Goal: Communication & Community: Answer question/provide support

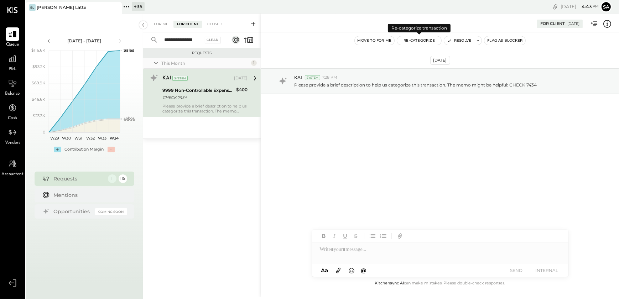
click at [428, 42] on button "Re-Categorize" at bounding box center [419, 40] width 44 height 9
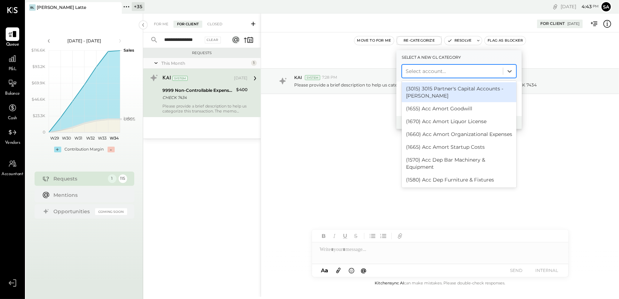
click at [416, 69] on div at bounding box center [453, 71] width 94 height 9
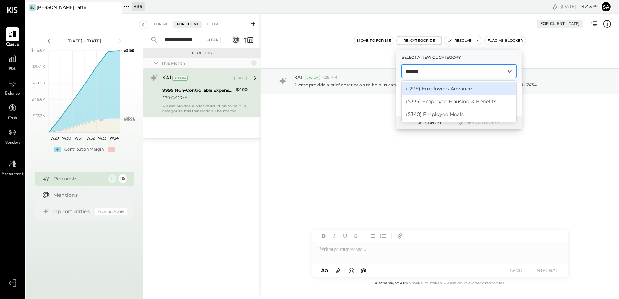
type input "********"
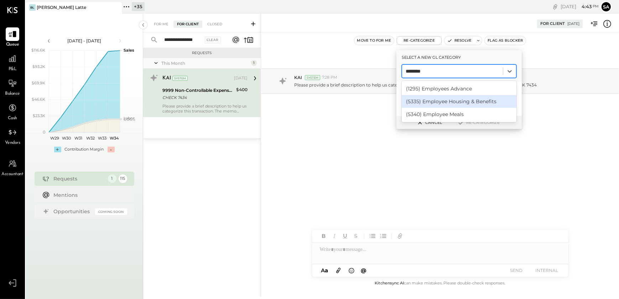
click at [441, 102] on div "(5335) Employee Housing & Benefits" at bounding box center [459, 101] width 115 height 13
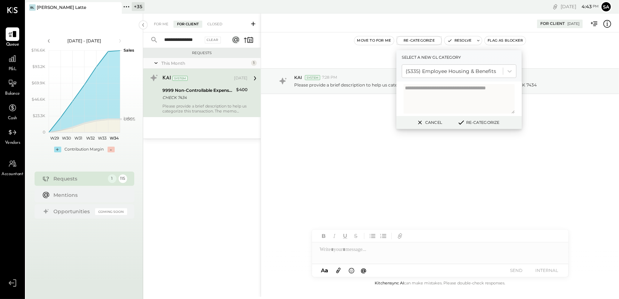
click at [469, 121] on button "Re-Categorize" at bounding box center [478, 122] width 47 height 9
click at [482, 124] on button "Re-Categorize" at bounding box center [481, 122] width 47 height 9
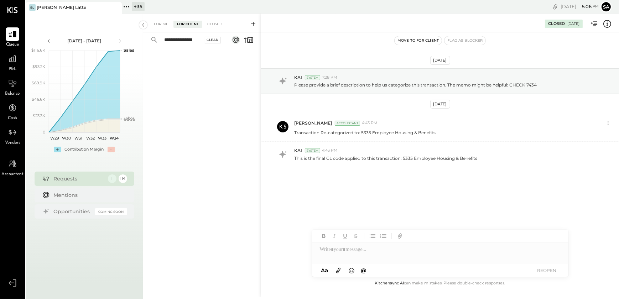
click at [213, 39] on div "Clear" at bounding box center [213, 40] width 16 height 7
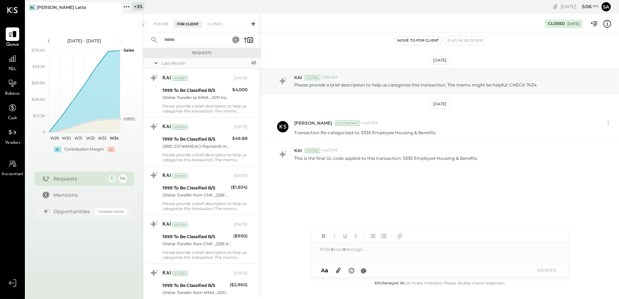
click at [187, 40] on input "text" at bounding box center [192, 40] width 64 height 12
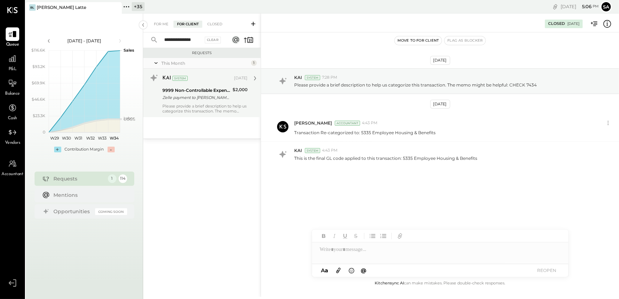
type input "**********"
click at [209, 107] on div "Please provide a brief description to help us categorize this transaction. The …" at bounding box center [204, 109] width 85 height 10
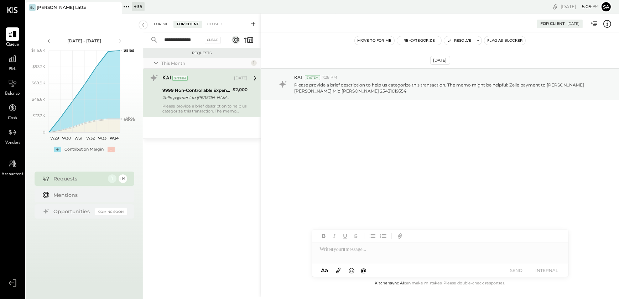
click at [161, 25] on div "For Me" at bounding box center [161, 24] width 22 height 7
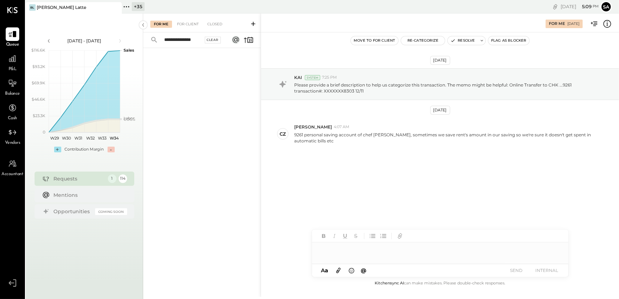
click at [210, 40] on div "Clear" at bounding box center [213, 40] width 16 height 7
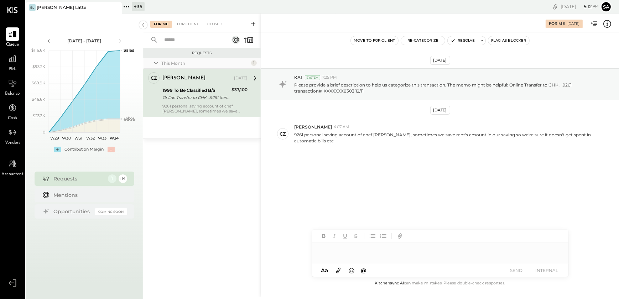
click at [350, 254] on div at bounding box center [440, 249] width 256 height 14
click at [350, 247] on div at bounding box center [440, 249] width 256 height 14
click at [132, 9] on div "+ 35" at bounding box center [138, 6] width 13 height 9
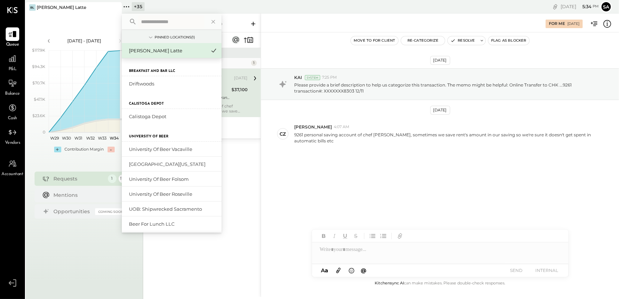
click at [160, 21] on input "text" at bounding box center [171, 21] width 66 height 13
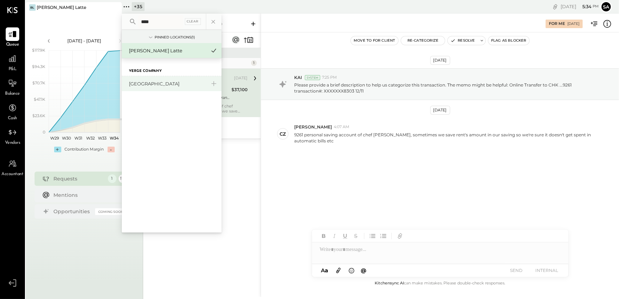
type input "****"
click at [153, 85] on div "[GEOGRAPHIC_DATA]" at bounding box center [167, 83] width 77 height 7
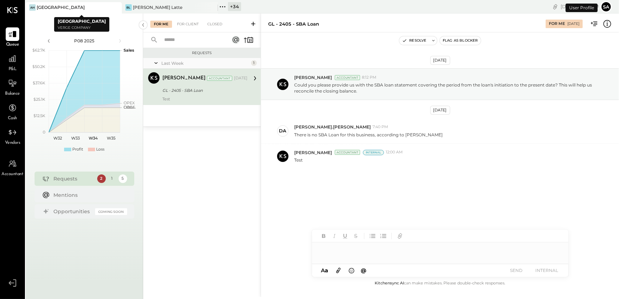
click at [117, 7] on icon at bounding box center [115, 7] width 9 height 9
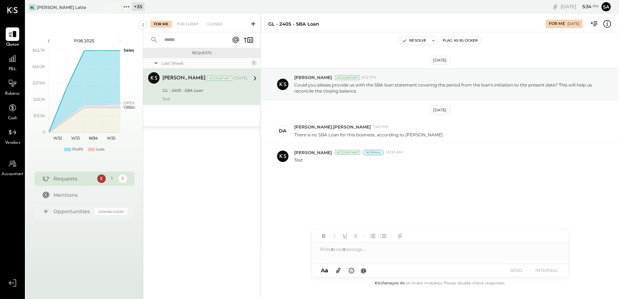
click at [355, 254] on div at bounding box center [440, 249] width 256 height 14
click at [362, 252] on div at bounding box center [440, 249] width 256 height 14
click at [386, 246] on div at bounding box center [440, 249] width 256 height 14
type input "*****"
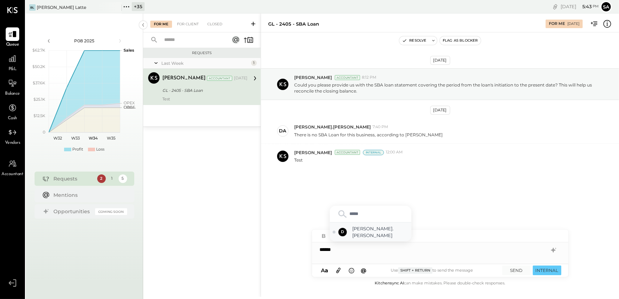
click at [393, 236] on span "david.stevenson" at bounding box center [380, 231] width 56 height 13
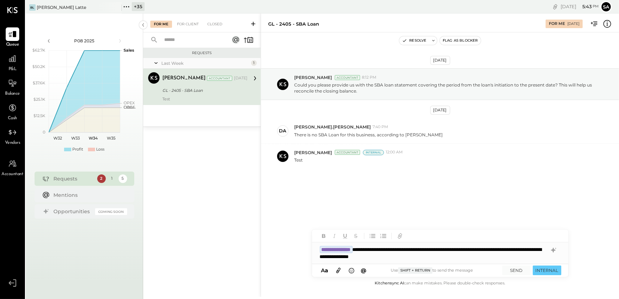
click at [339, 269] on icon at bounding box center [338, 270] width 8 height 8
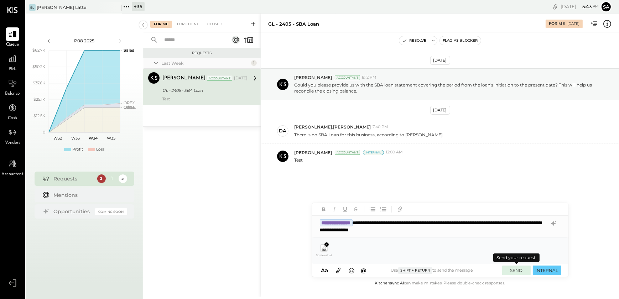
click at [516, 270] on button "SEND" at bounding box center [516, 271] width 28 height 10
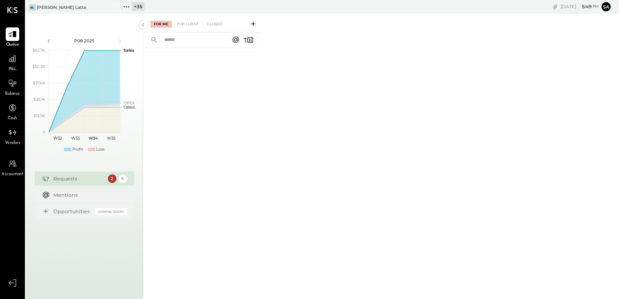
click at [270, 153] on div "For Me For Client Closed" at bounding box center [381, 155] width 476 height 283
